Goal: Navigation & Orientation: Find specific page/section

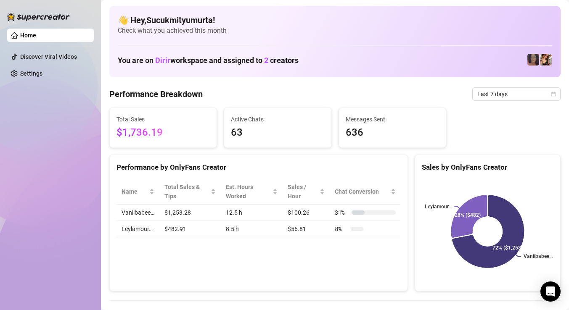
click at [9, 17] on img at bounding box center [38, 17] width 63 height 8
click at [175, 71] on div "👋 Hey, Sucukmityumurta ! Check what you achieved this month You are on Dirir wo…" at bounding box center [334, 41] width 451 height 71
click at [8, 44] on ul "Home Discover Viral Videos Settings" at bounding box center [50, 54] width 87 height 58
